Goal: Transaction & Acquisition: Book appointment/travel/reservation

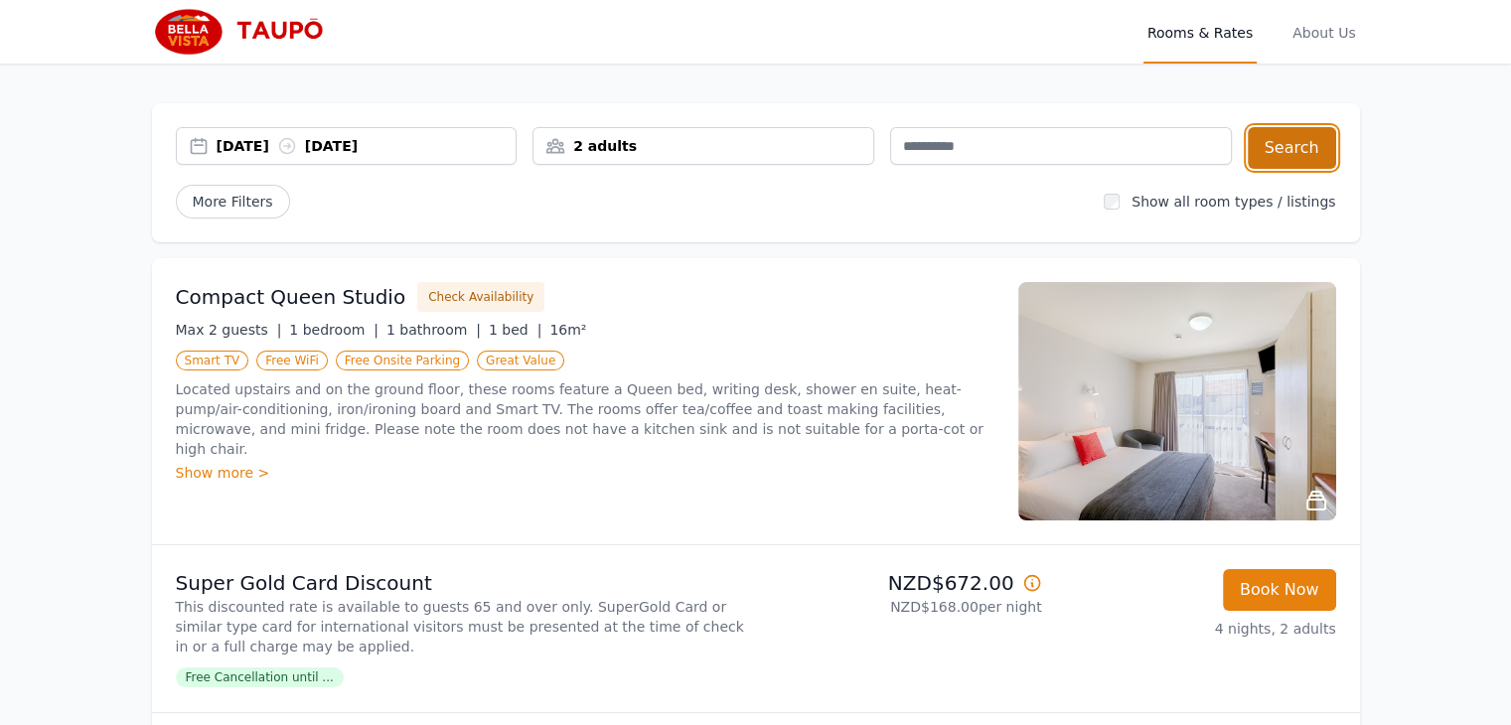
click at [1321, 144] on button "Search" at bounding box center [1292, 148] width 88 height 42
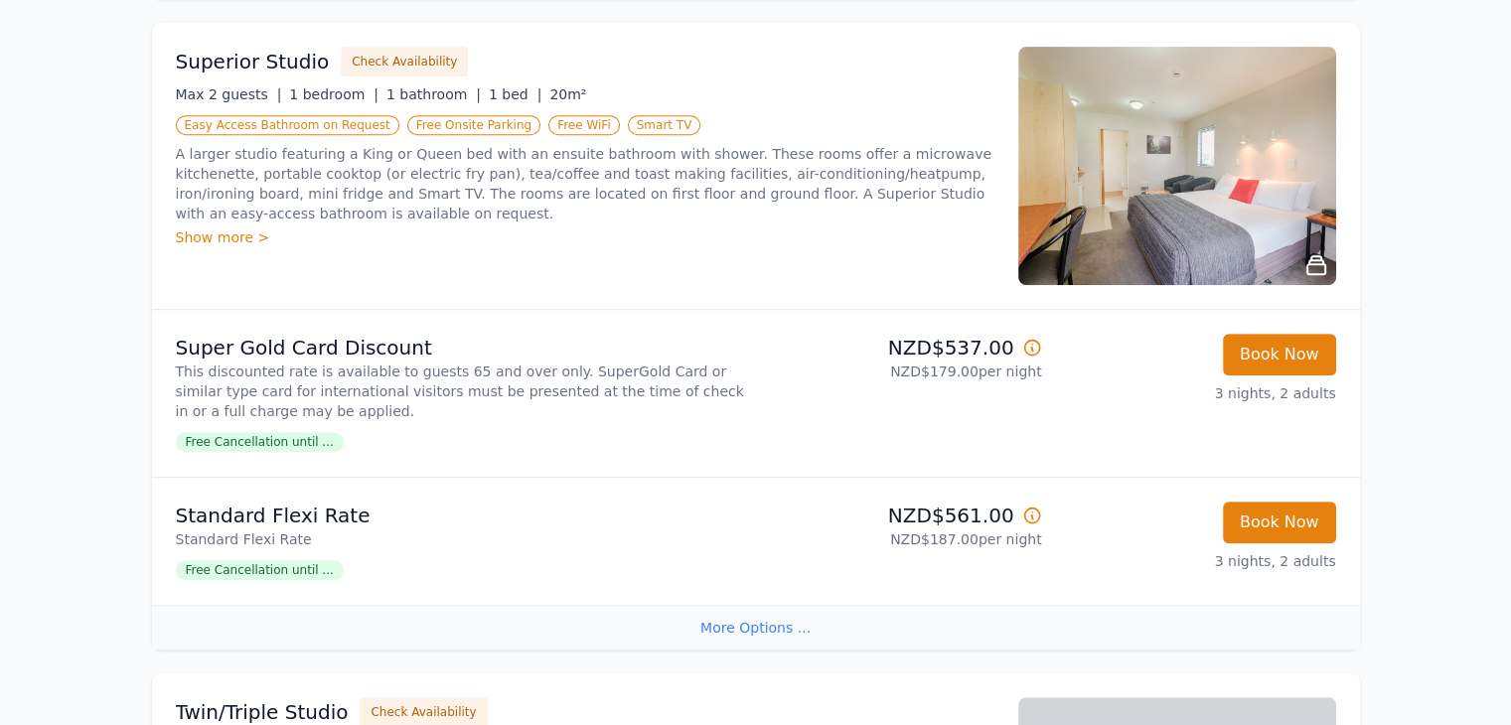
scroll to position [993, 0]
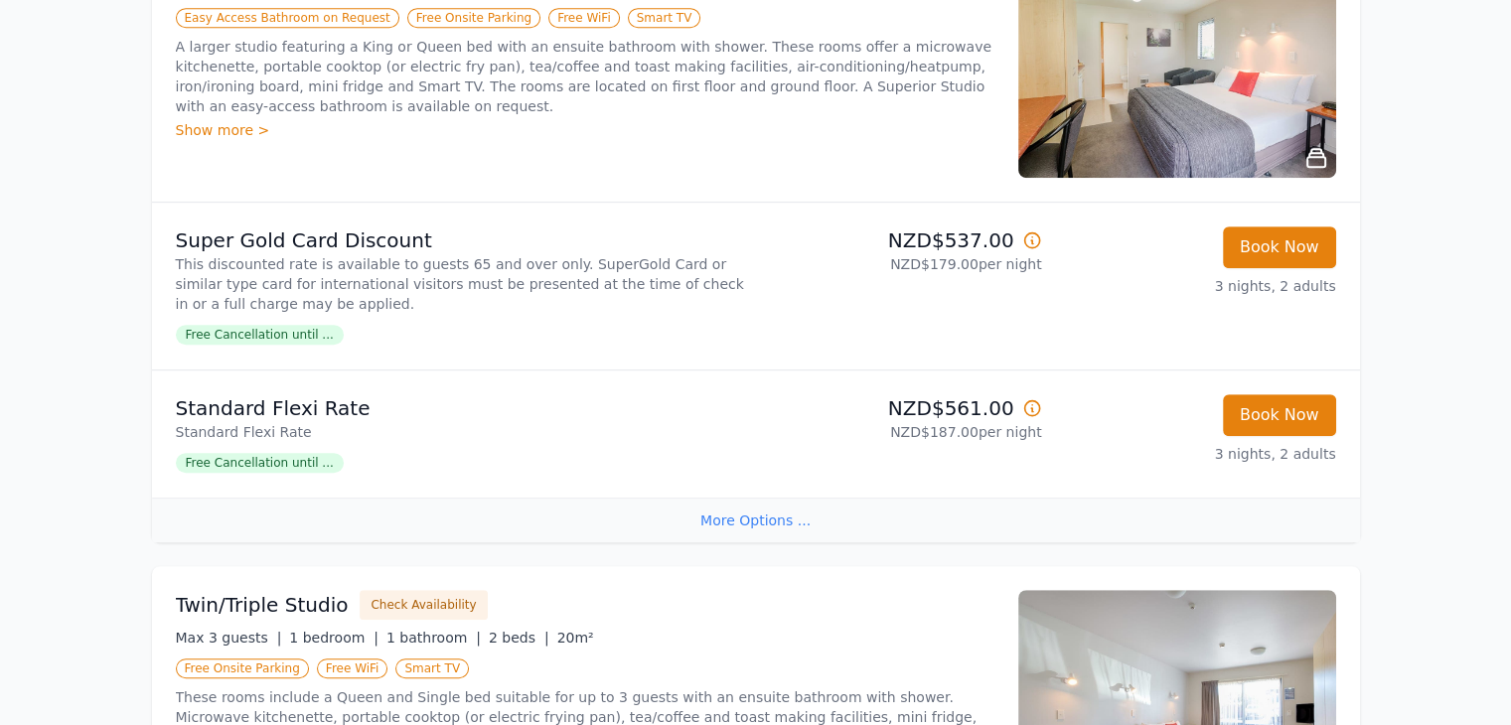
click at [761, 524] on div "More Options ..." at bounding box center [756, 520] width 1208 height 45
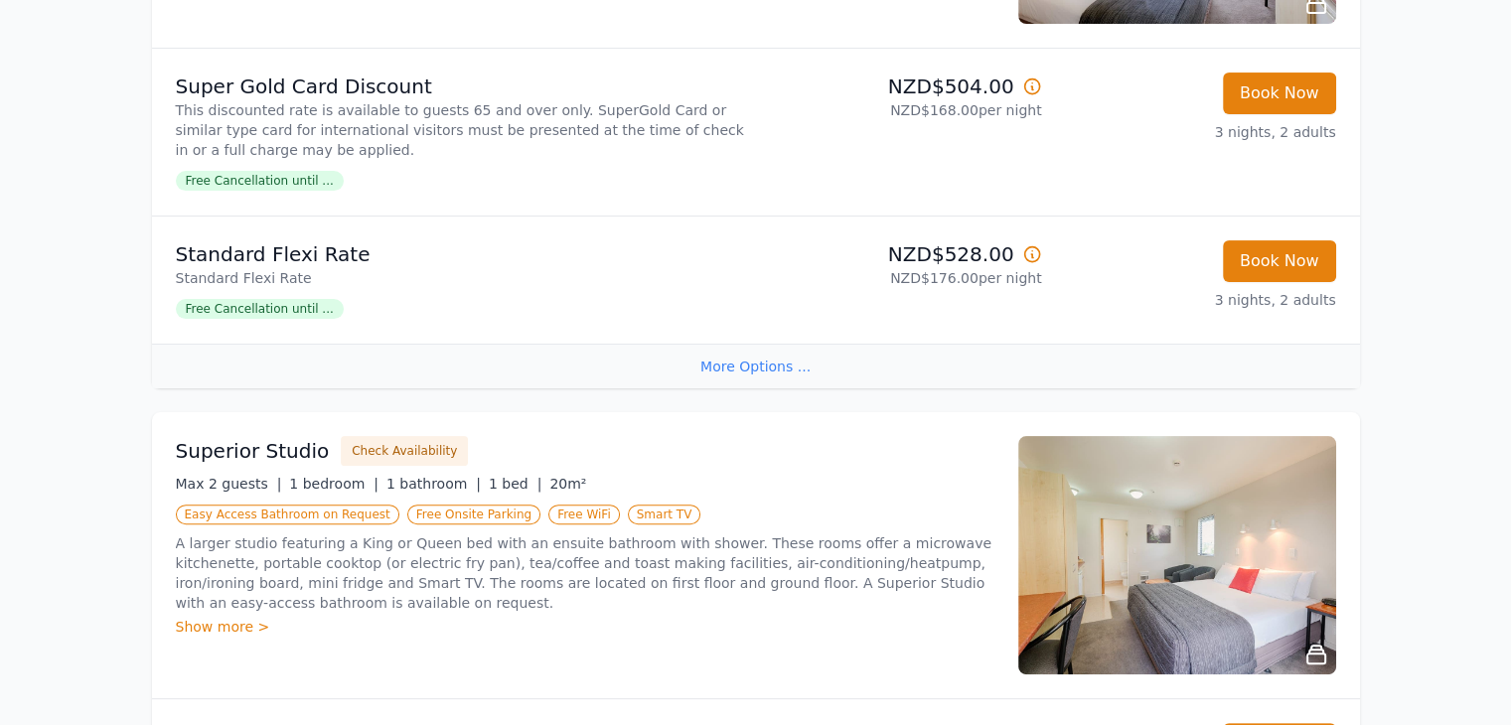
scroll to position [0, 0]
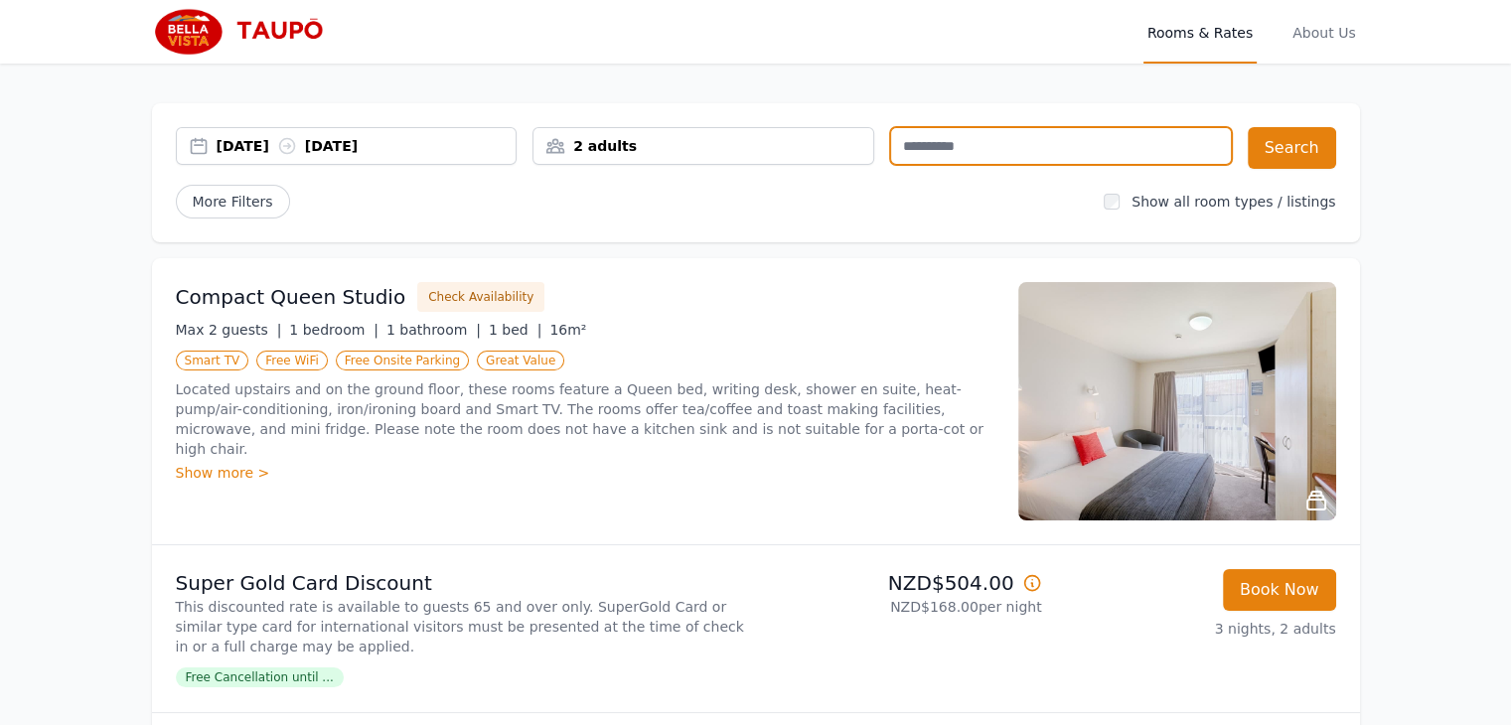
click at [959, 155] on input "text" at bounding box center [1061, 146] width 342 height 38
click at [961, 148] on input "text" at bounding box center [1061, 146] width 342 height 38
type input "**********"
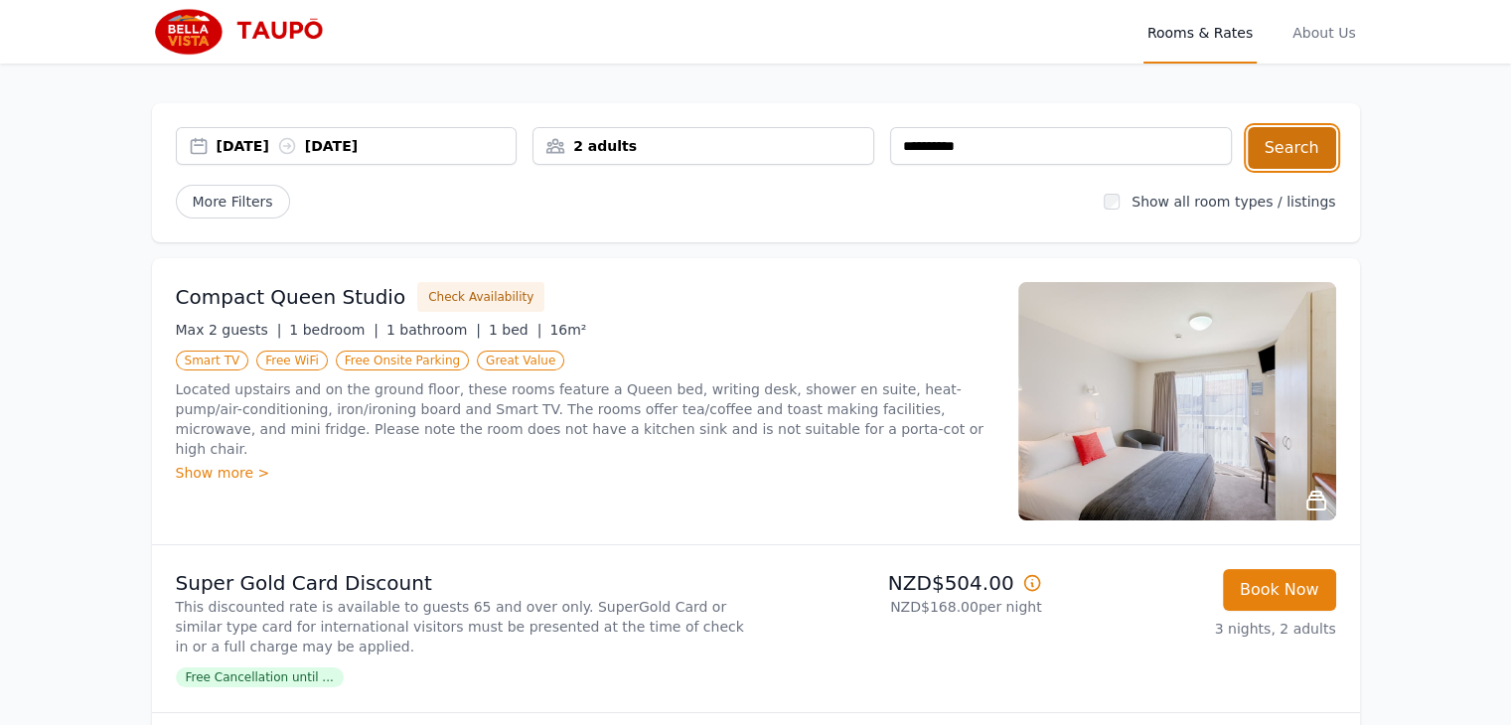
click at [1323, 141] on button "Search" at bounding box center [1292, 148] width 88 height 42
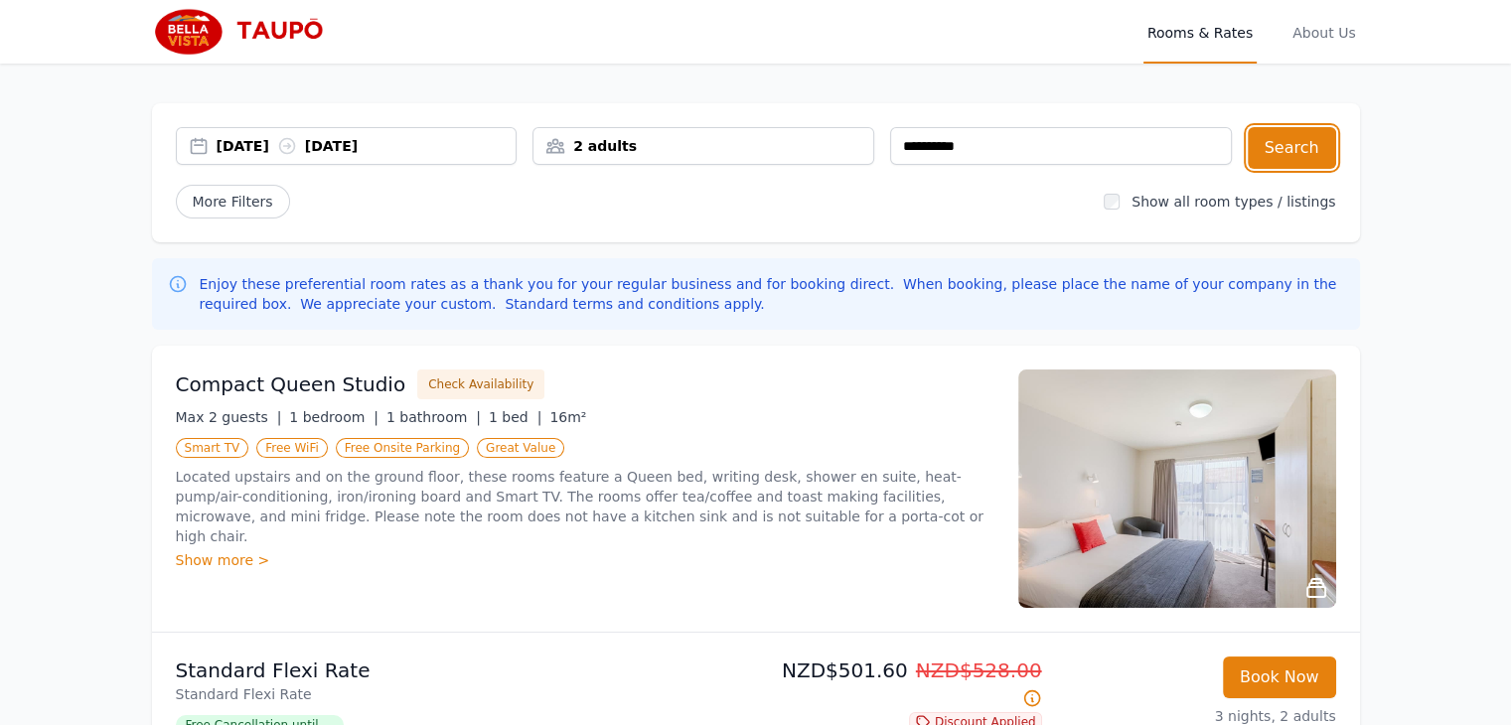
click at [417, 144] on div "[DATE] [DATE]" at bounding box center [367, 146] width 300 height 20
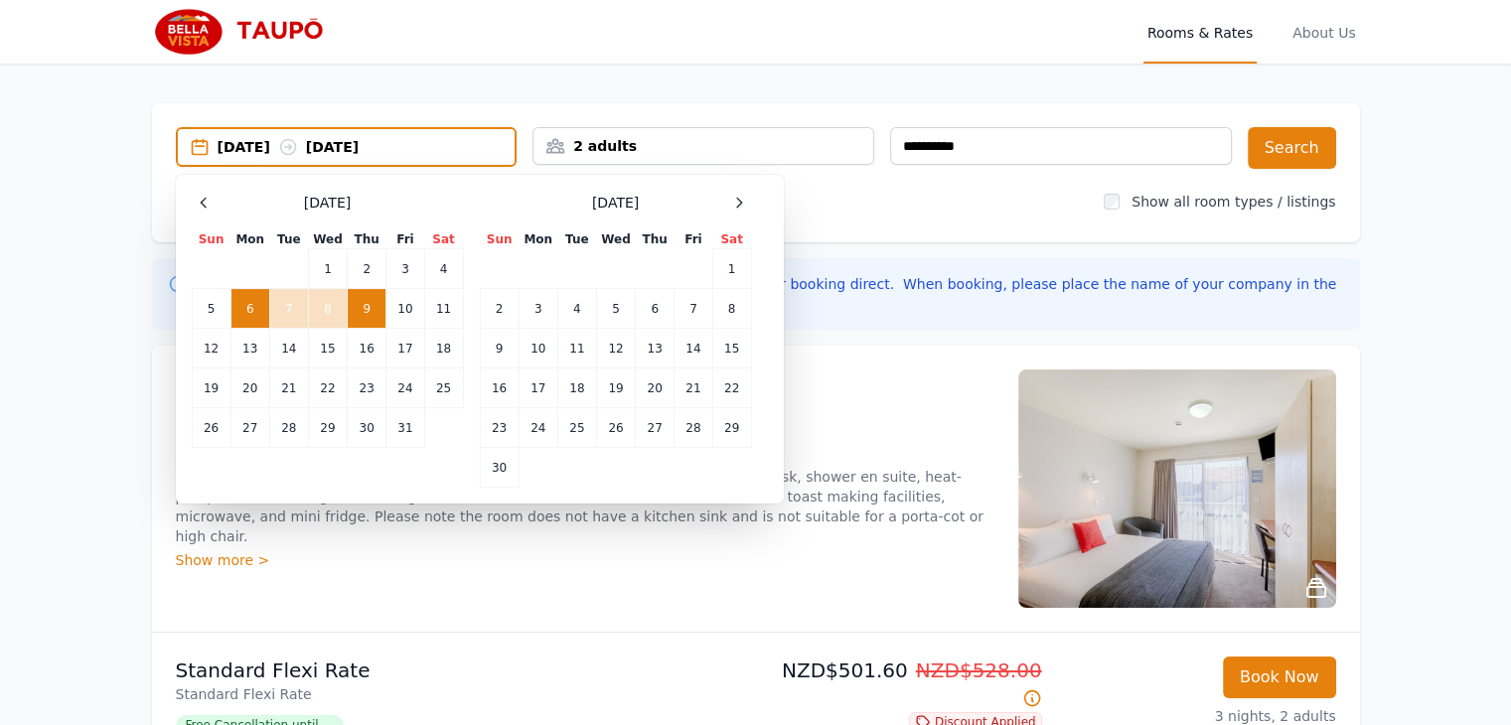
click at [365, 313] on td "9" at bounding box center [367, 309] width 39 height 40
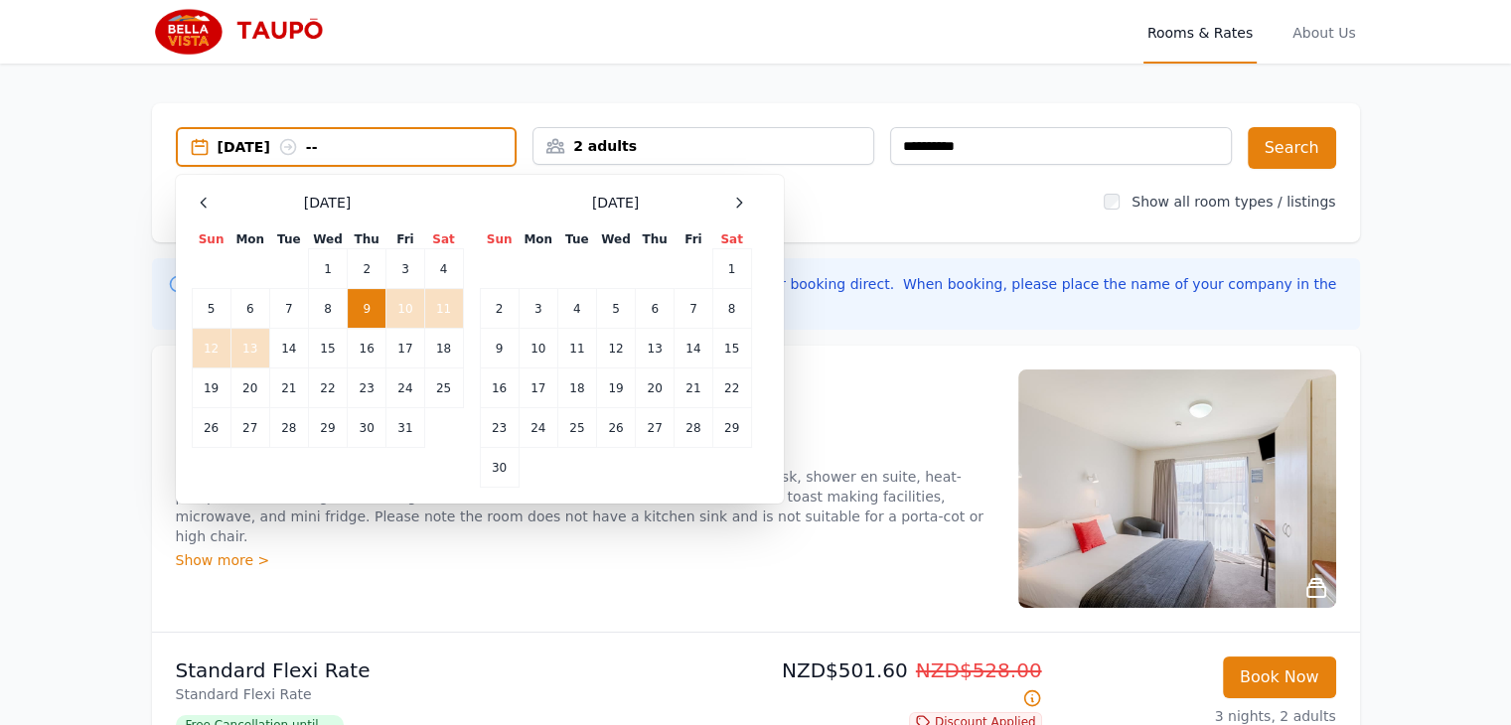
click at [248, 347] on td "13" at bounding box center [249, 349] width 39 height 40
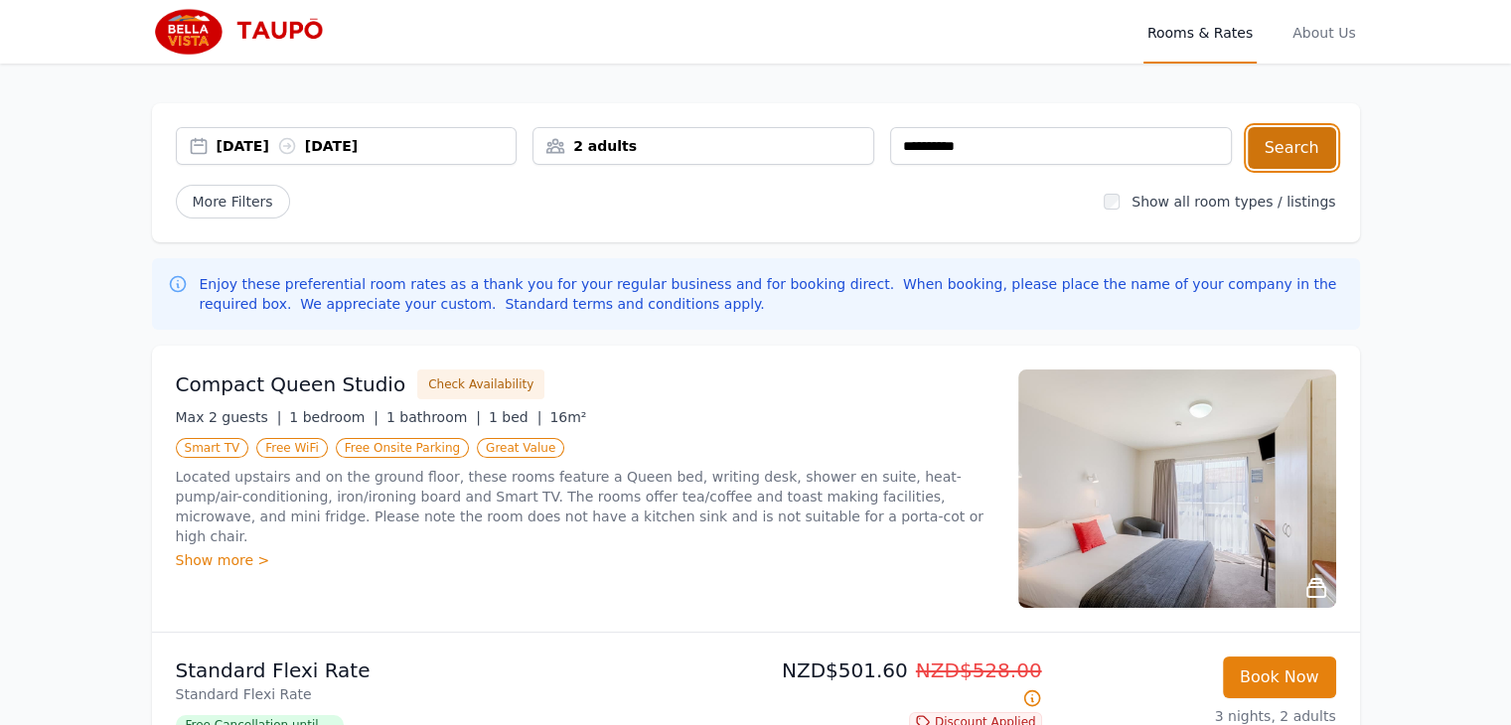
click at [1299, 152] on button "Search" at bounding box center [1292, 148] width 88 height 42
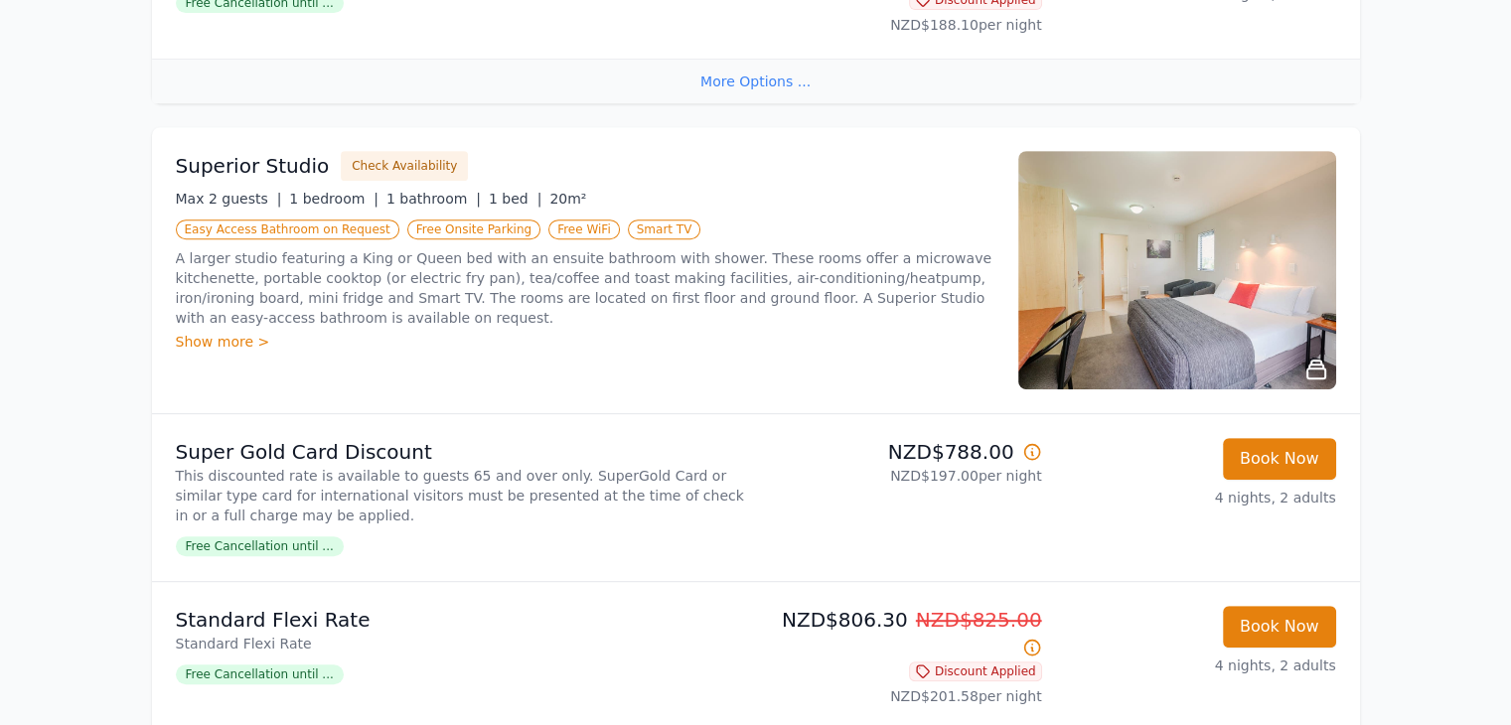
scroll to position [993, 0]
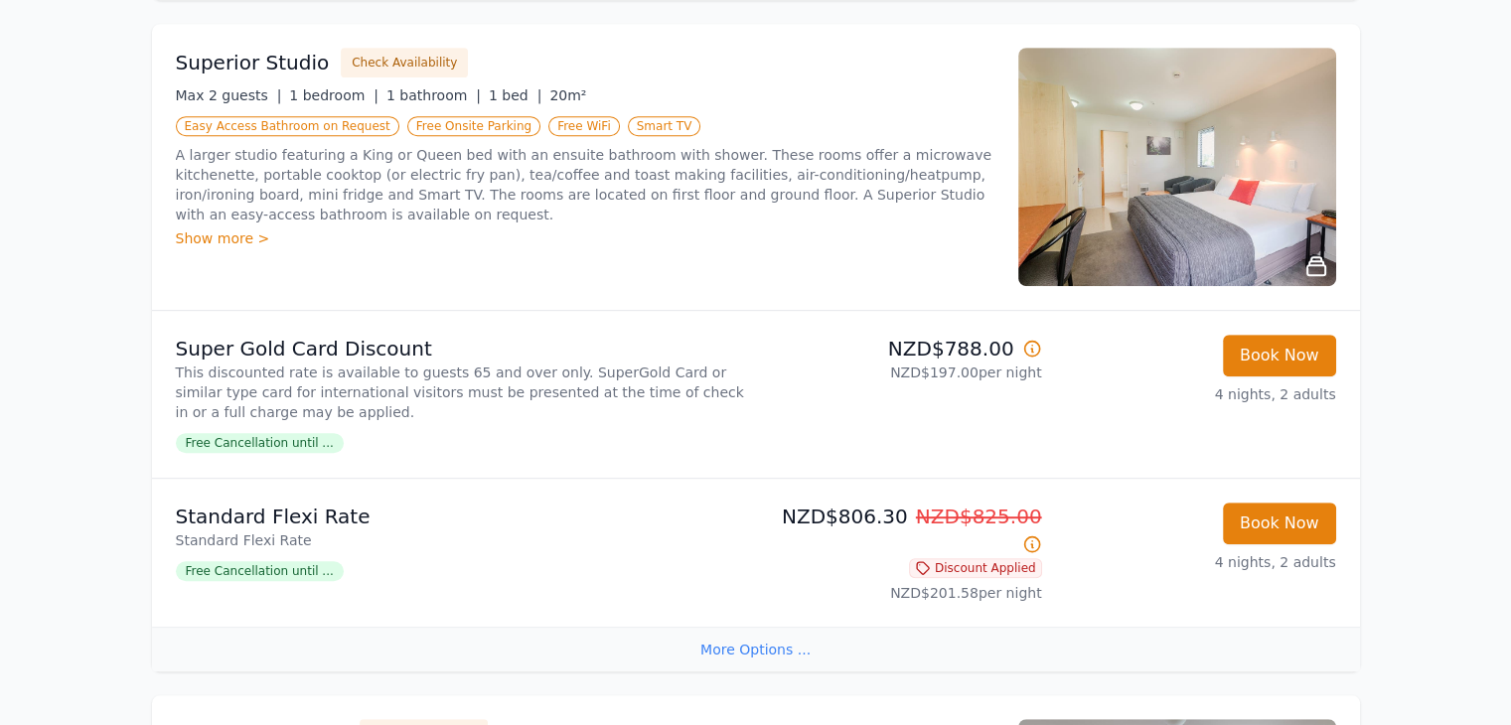
click at [743, 627] on div "More Options ..." at bounding box center [756, 649] width 1208 height 45
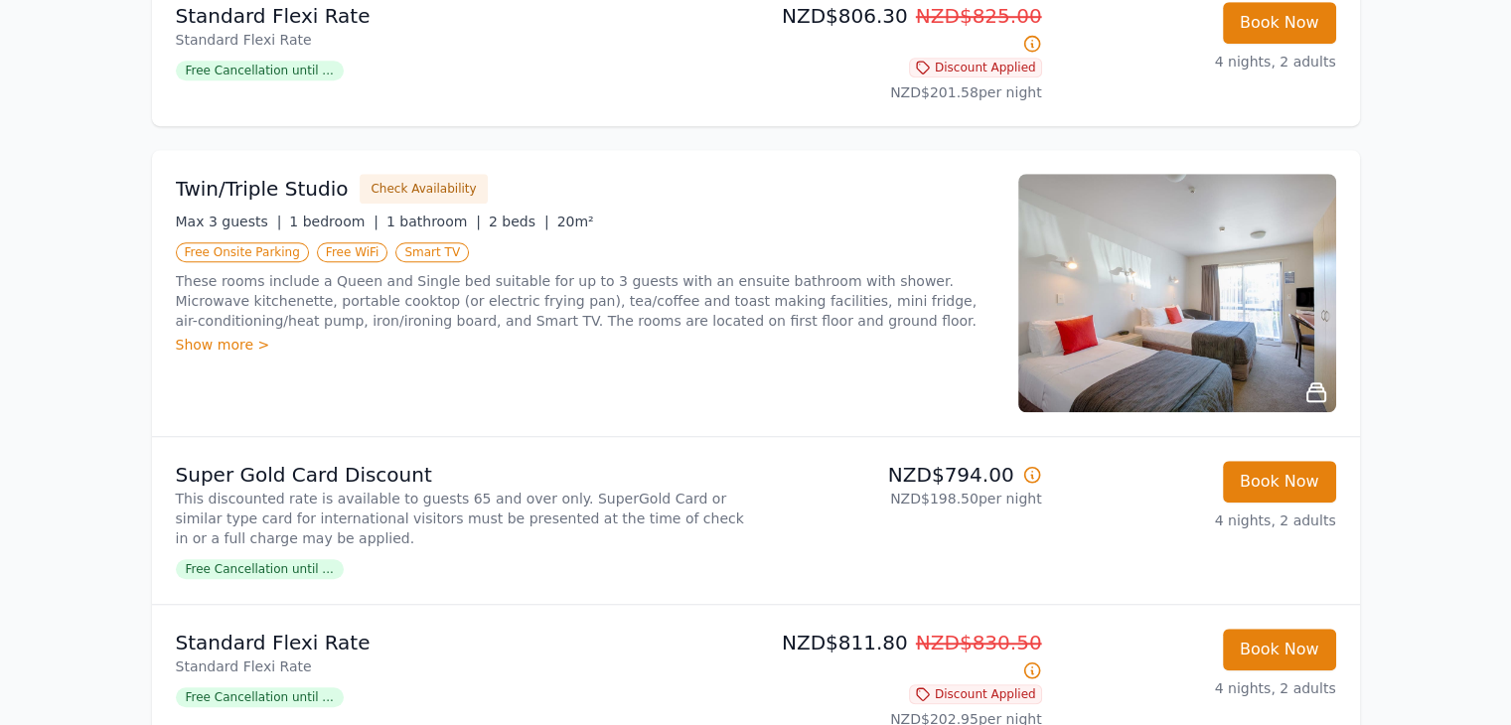
scroll to position [1589, 0]
